Goal: Task Accomplishment & Management: Use online tool/utility

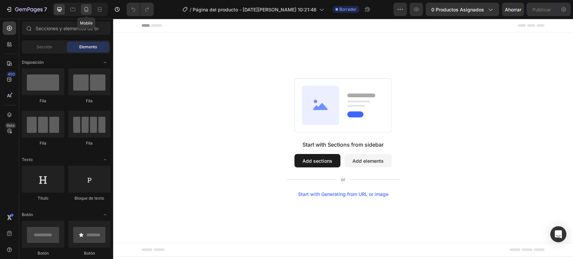
click at [82, 9] on div at bounding box center [86, 9] width 11 height 11
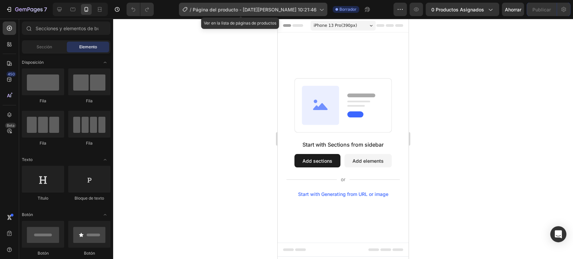
click at [270, 12] on font "Página del producto - [DATE][PERSON_NAME] 10:21:46" at bounding box center [255, 10] width 124 height 6
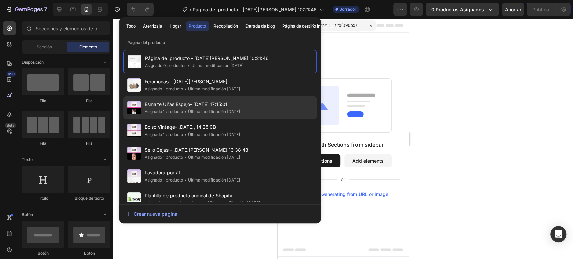
scroll to position [8, 0]
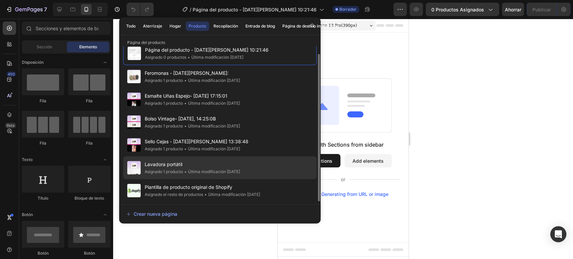
click at [240, 168] on div "• Última modificación hace 18 días" at bounding box center [211, 171] width 57 height 7
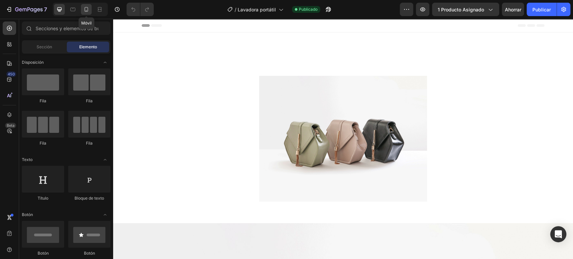
click at [83, 7] on icon at bounding box center [86, 9] width 7 height 7
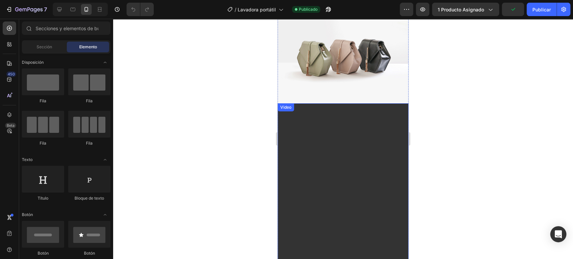
scroll to position [159, 0]
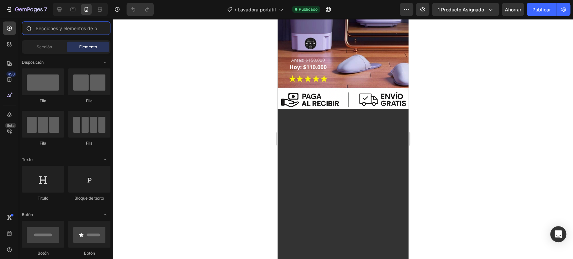
click at [55, 27] on input "text" at bounding box center [66, 27] width 89 height 13
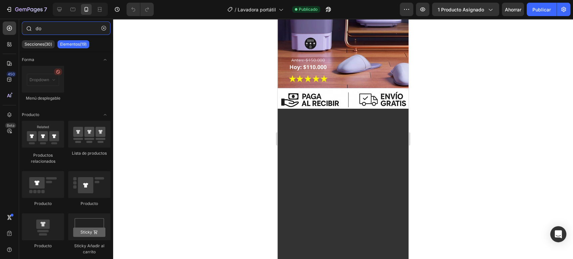
type input "d"
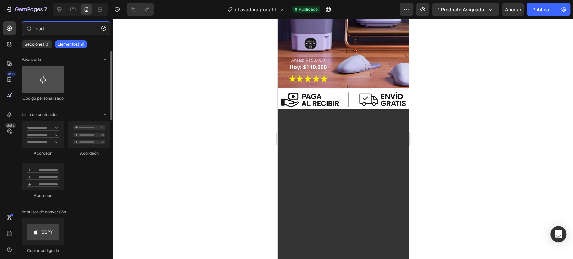
type input "cod"
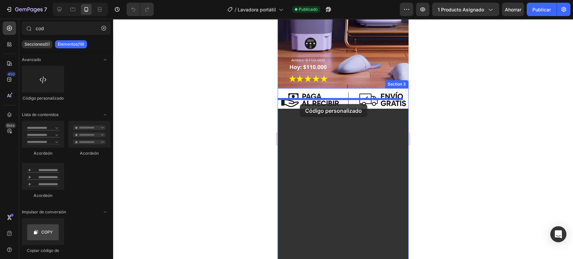
drag, startPoint x: 322, startPoint y: 96, endPoint x: 300, endPoint y: 104, distance: 24.3
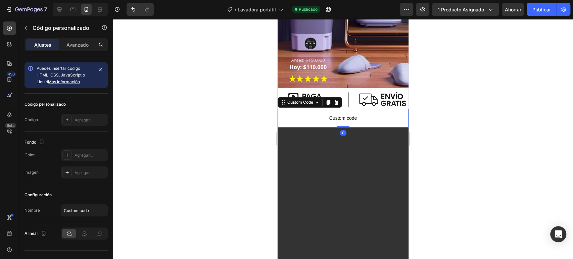
click at [327, 109] on p "Custom code" at bounding box center [342, 118] width 131 height 19
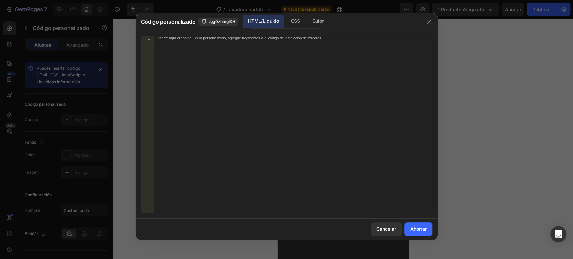
click at [224, 52] on div "Inserte aquí el código Liquid personalizado, agregue fragmentos o el código de …" at bounding box center [293, 129] width 278 height 186
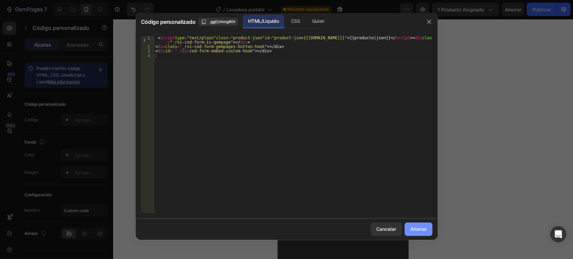
click at [413, 229] on font "Ahorrar" at bounding box center [418, 229] width 16 height 6
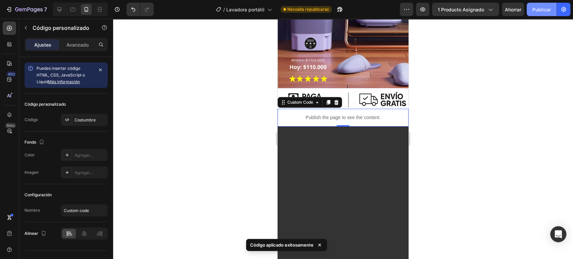
click at [530, 5] on button "Publicar" at bounding box center [541, 9] width 30 height 13
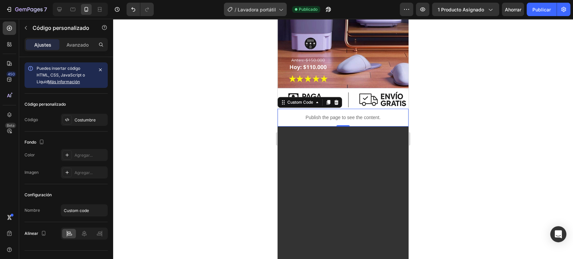
click at [248, 9] on font "Lavadora portátil" at bounding box center [257, 10] width 38 height 6
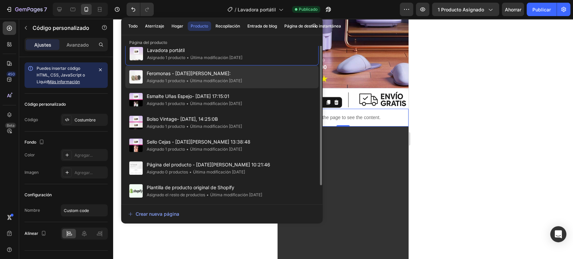
scroll to position [0, 0]
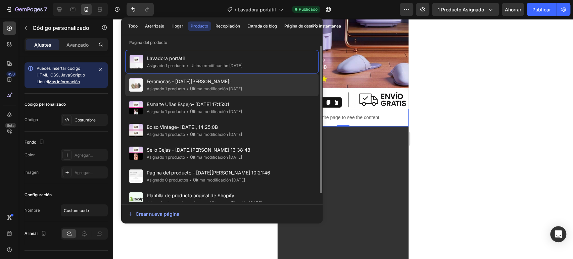
drag, startPoint x: 214, startPoint y: 89, endPoint x: 75, endPoint y: 101, distance: 139.1
click at [214, 89] on font "Última modificación [DATE]" at bounding box center [216, 88] width 52 height 5
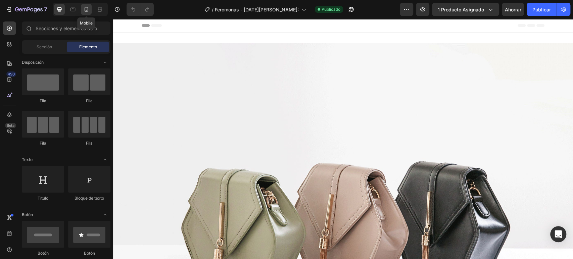
click at [85, 10] on icon at bounding box center [86, 9] width 7 height 7
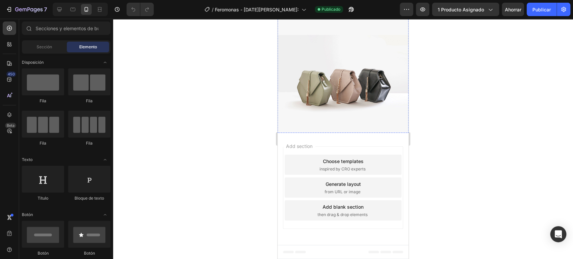
scroll to position [1087, 0]
